Goal: Transaction & Acquisition: Subscribe to service/newsletter

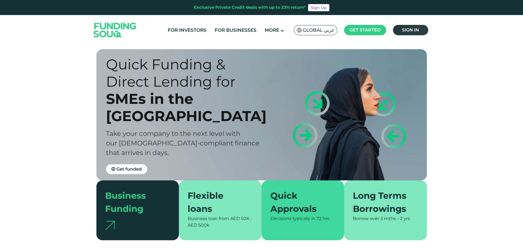
click at [412, 31] on span "Sign in" at bounding box center [410, 29] width 17 height 5
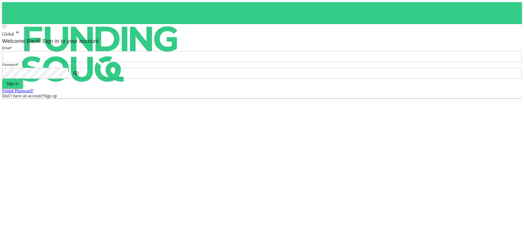
type input "[EMAIL_ADDRESS][DOMAIN_NAME]"
click at [23, 88] on button "Sign in" at bounding box center [12, 84] width 21 height 10
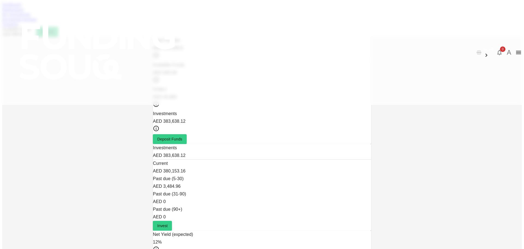
click at [24, 12] on link "Marketplace" at bounding box center [13, 9] width 22 height 5
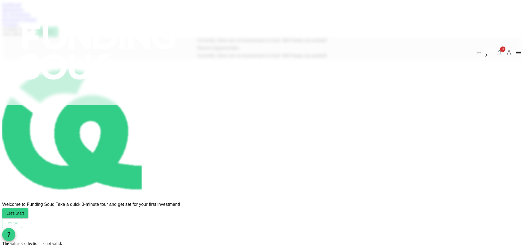
click at [31, 17] on link "My Investments" at bounding box center [16, 14] width 28 height 5
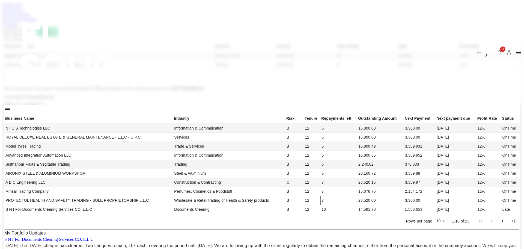
scroll to position [238, 0]
